Goal: Navigation & Orientation: Understand site structure

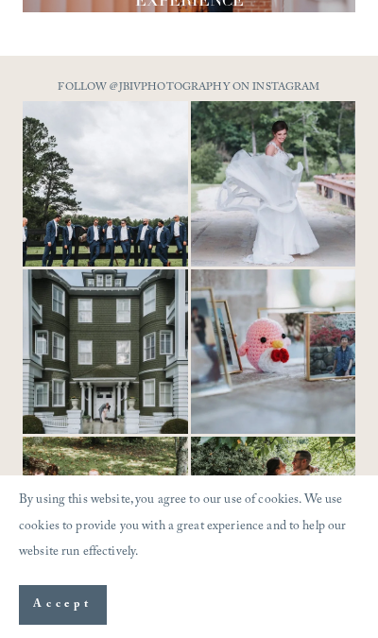
scroll to position [6311, 0]
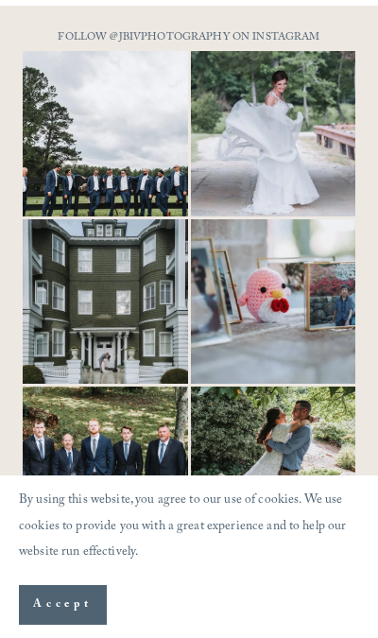
click at [44, 449] on div at bounding box center [189, 323] width 333 height 545
click at [105, 450] on div at bounding box center [189, 323] width 333 height 545
click at [137, 443] on div at bounding box center [189, 323] width 333 height 545
click at [283, 446] on div at bounding box center [189, 323] width 333 height 545
click at [367, 313] on div at bounding box center [189, 392] width 378 height 772
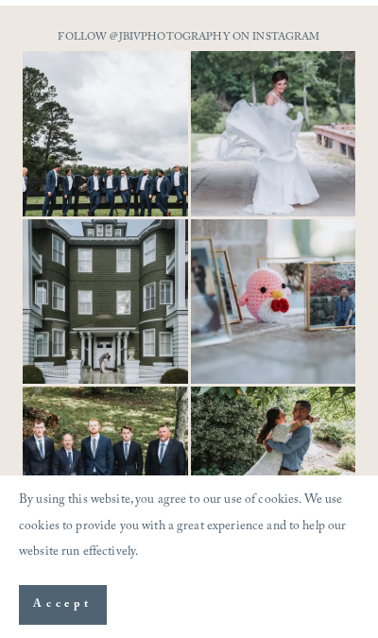
click at [352, 455] on div at bounding box center [189, 323] width 333 height 545
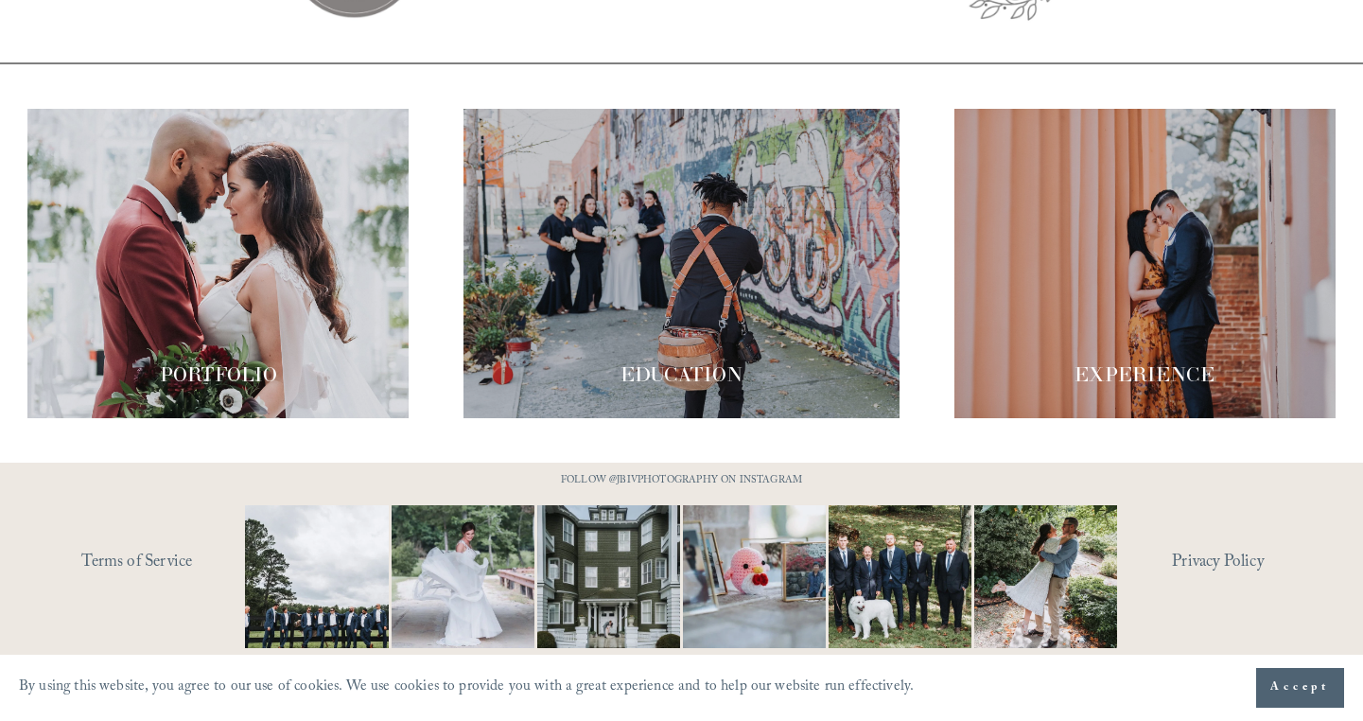
scroll to position [3381, 0]
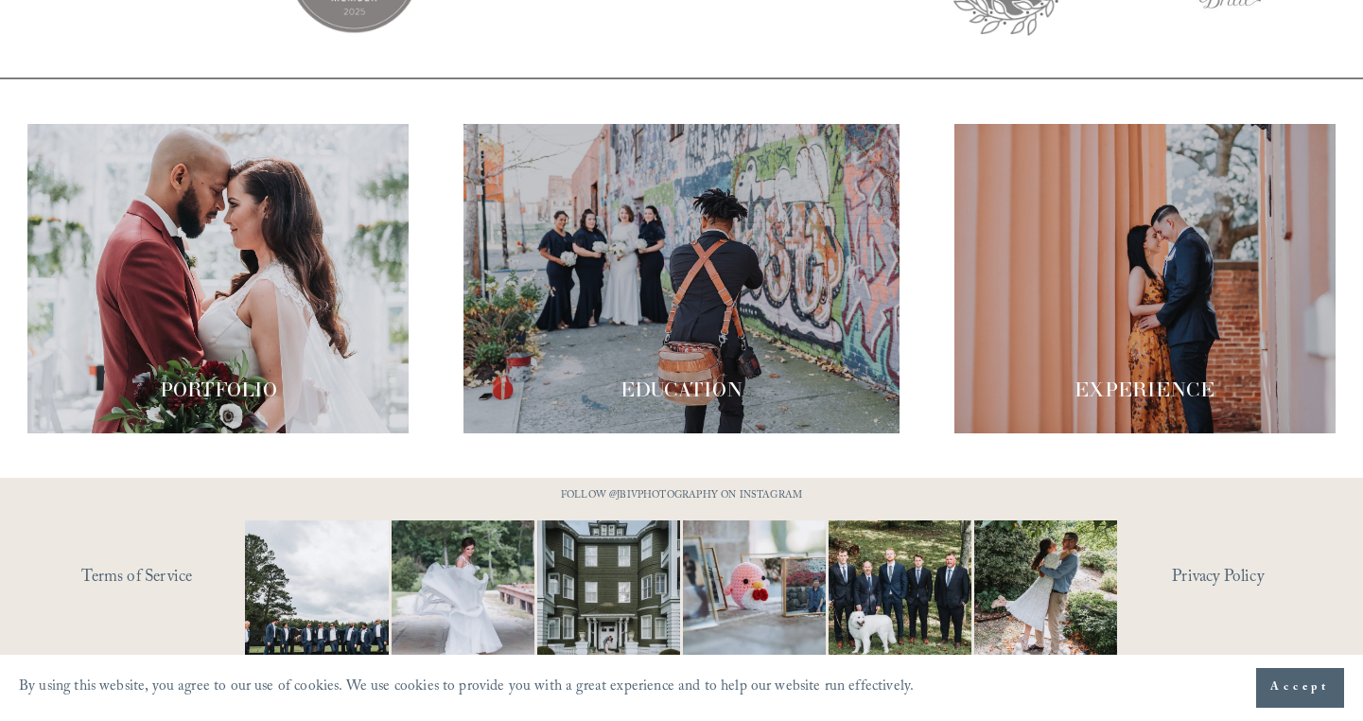
click at [1270, 688] on span "Accept" at bounding box center [1300, 687] width 60 height 19
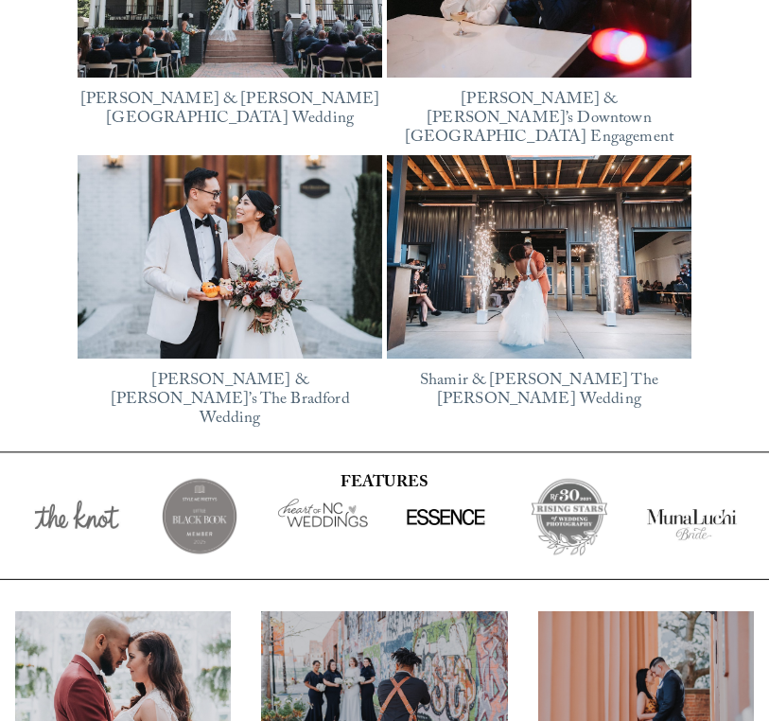
scroll to position [3203, 0]
